Goal: Check status: Check status

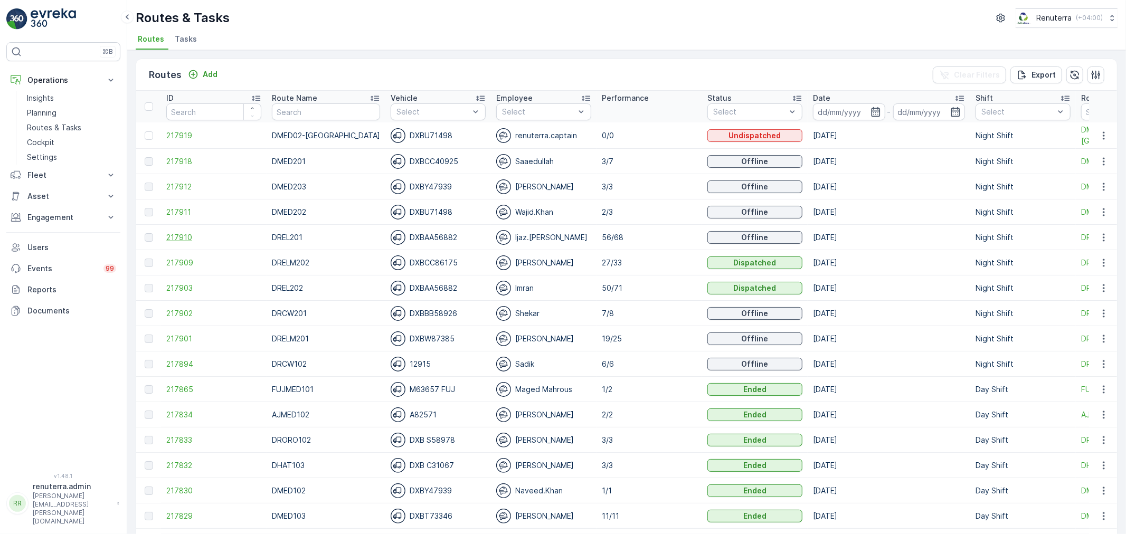
click at [185, 238] on span "217910" at bounding box center [213, 237] width 95 height 11
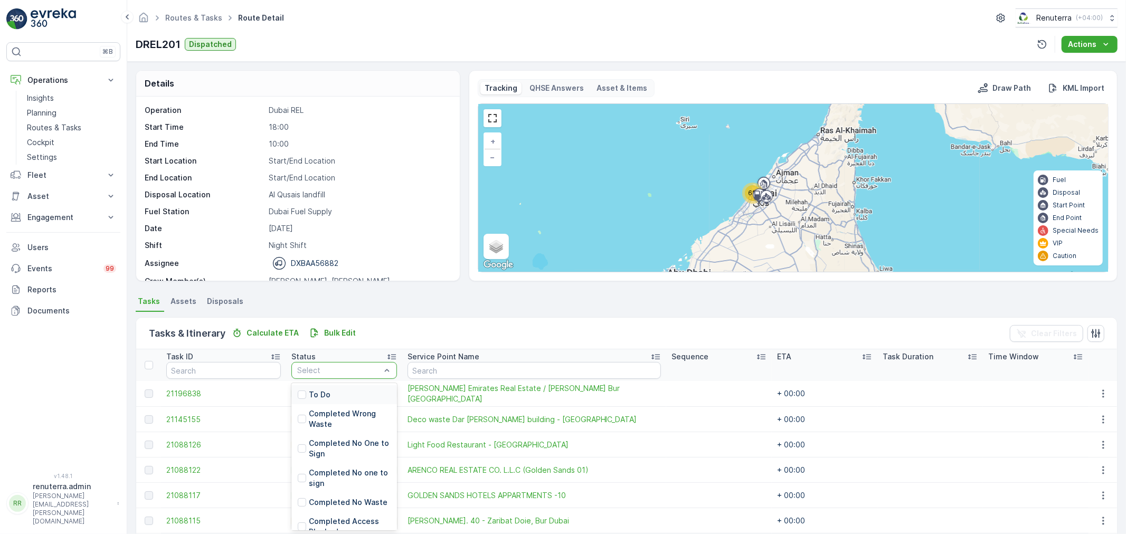
click at [353, 374] on div at bounding box center [339, 370] width 86 height 8
click at [345, 394] on div "To Do" at bounding box center [344, 394] width 106 height 19
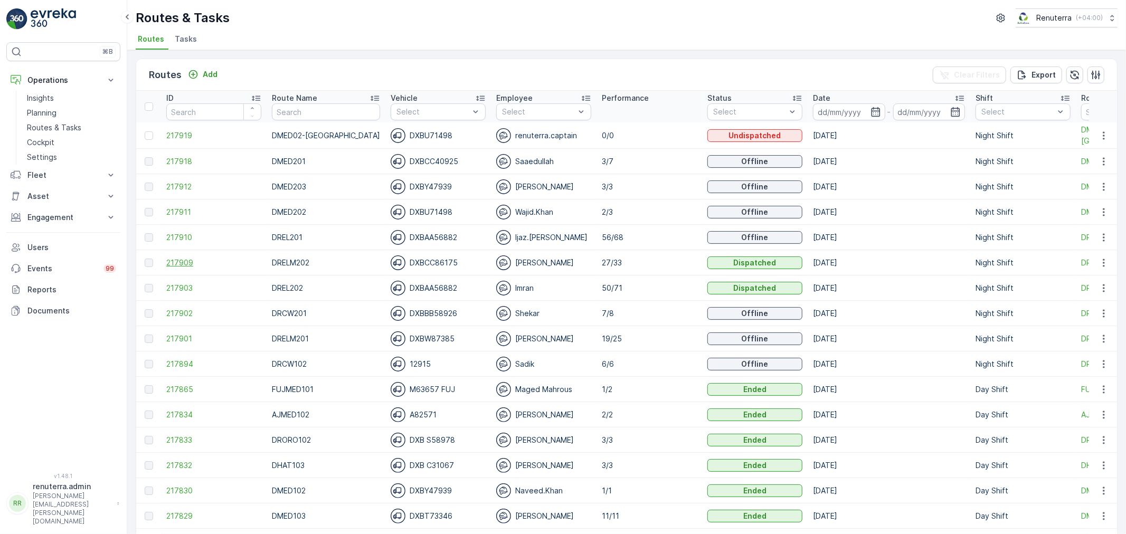
click at [191, 259] on span "217909" at bounding box center [213, 263] width 95 height 11
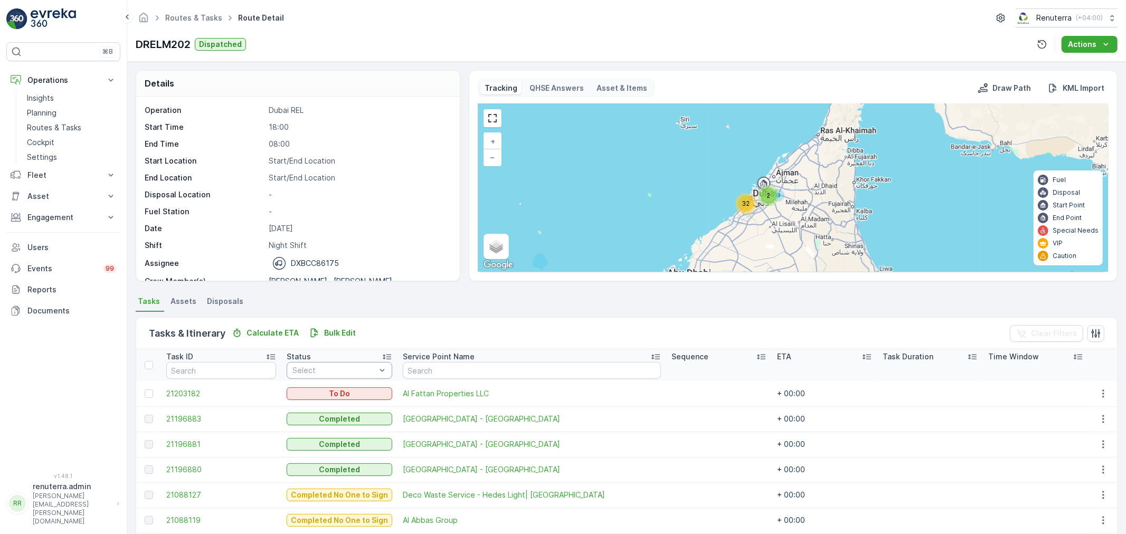
click at [329, 362] on div "Select" at bounding box center [340, 370] width 106 height 17
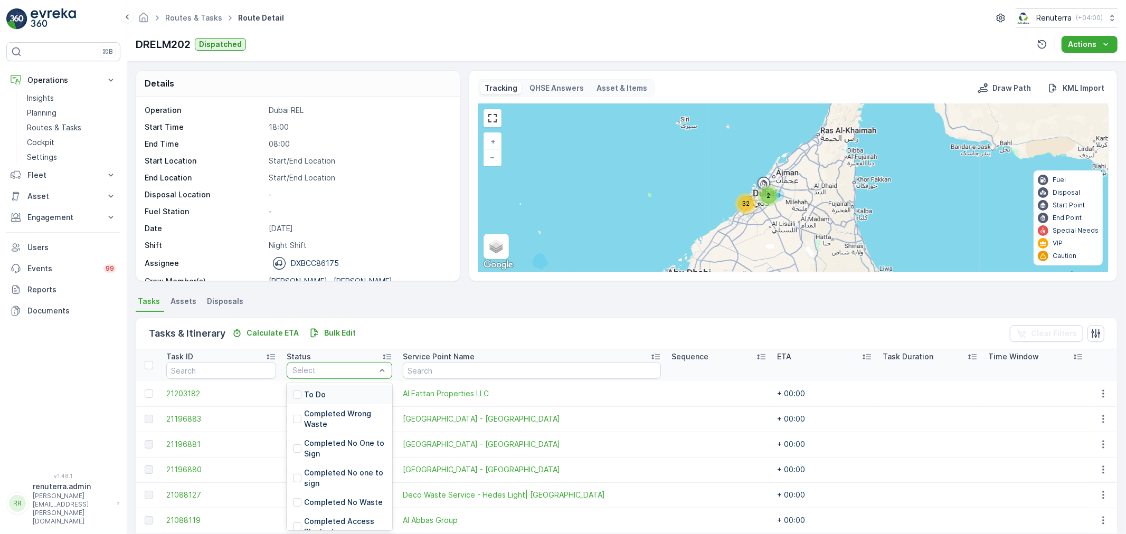
click at [329, 395] on div "To Do" at bounding box center [340, 394] width 106 height 19
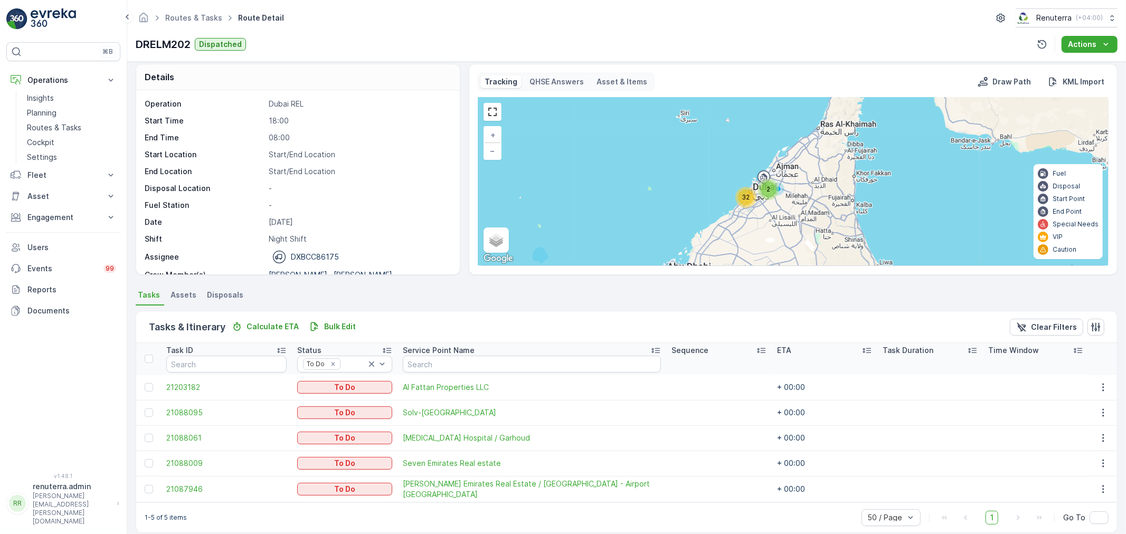
scroll to position [18, 0]
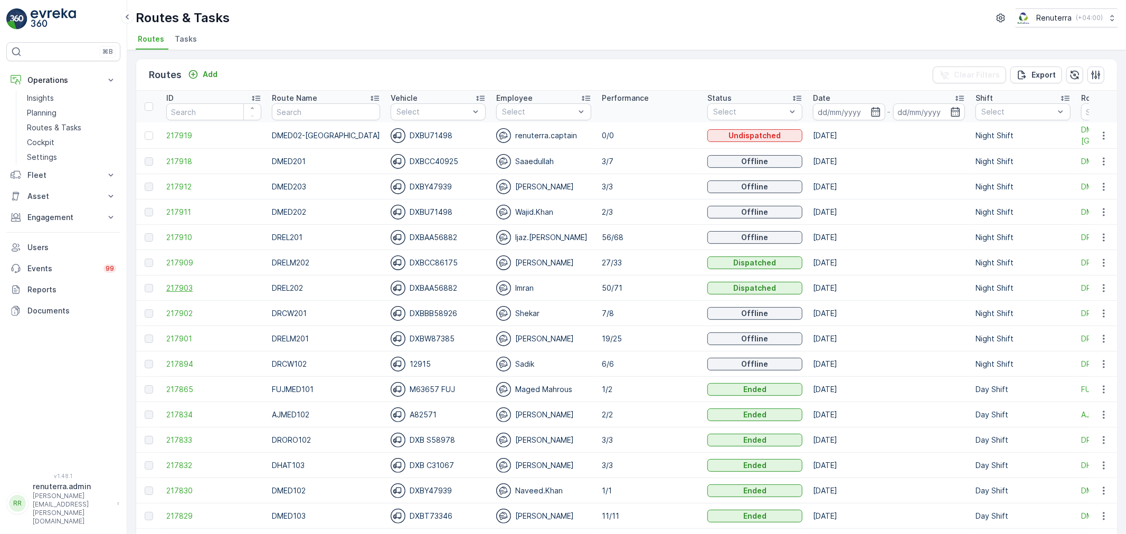
click at [170, 284] on span "217903" at bounding box center [213, 288] width 95 height 11
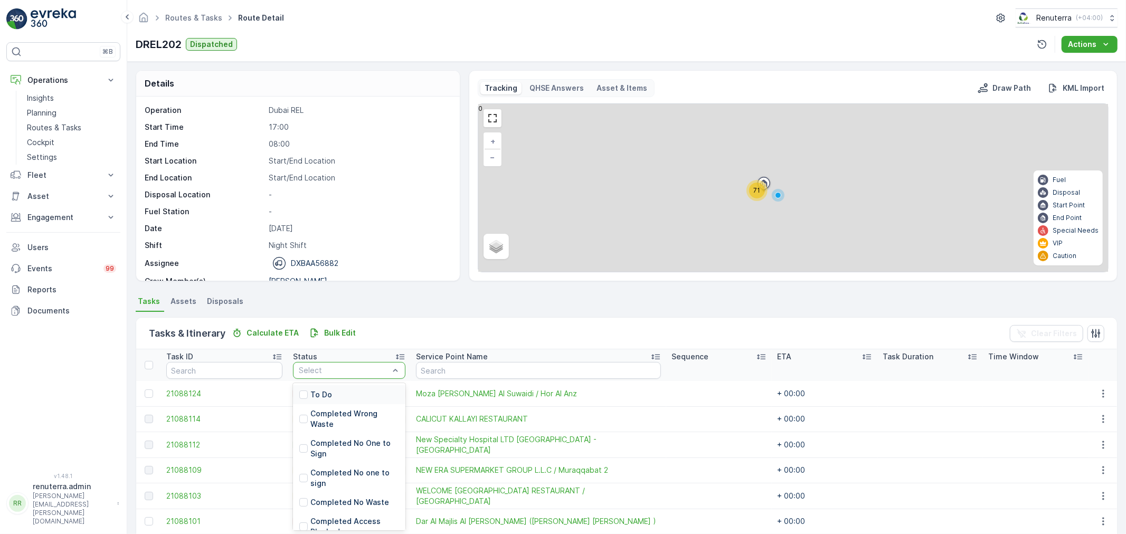
click at [338, 373] on div at bounding box center [344, 370] width 92 height 8
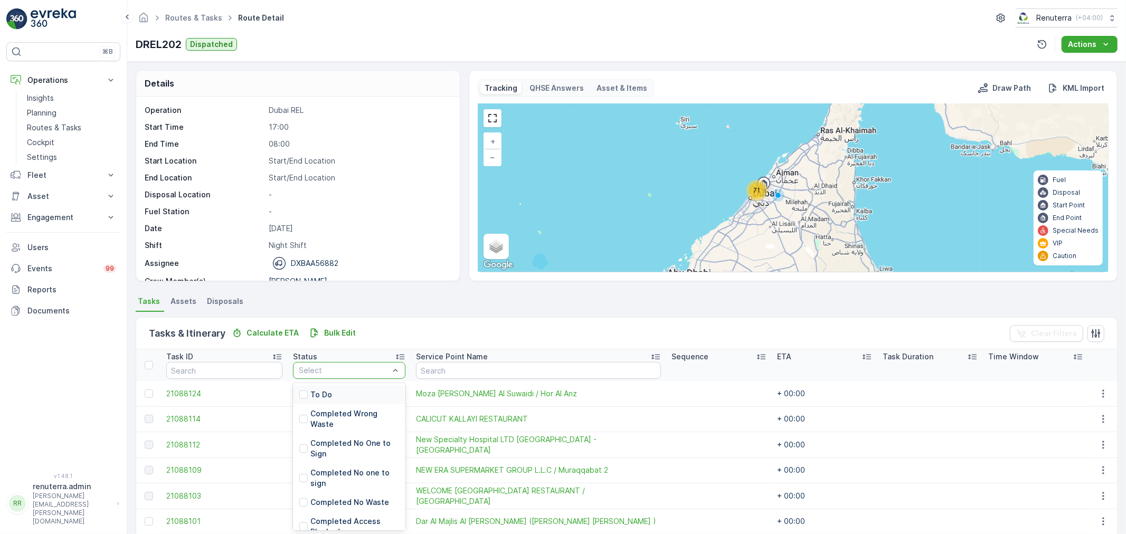
click at [338, 390] on div "To Do" at bounding box center [349, 394] width 112 height 19
